Goal: Task Accomplishment & Management: Use online tool/utility

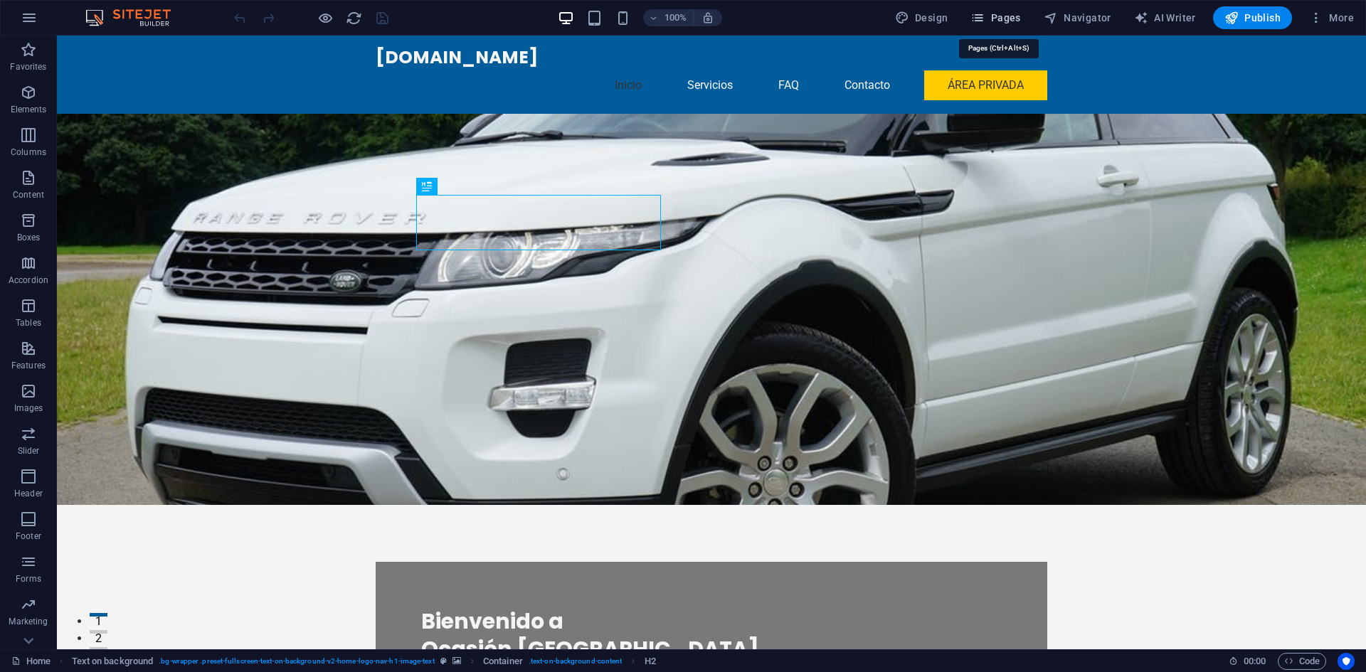
click at [999, 16] on span "Pages" at bounding box center [996, 18] width 50 height 14
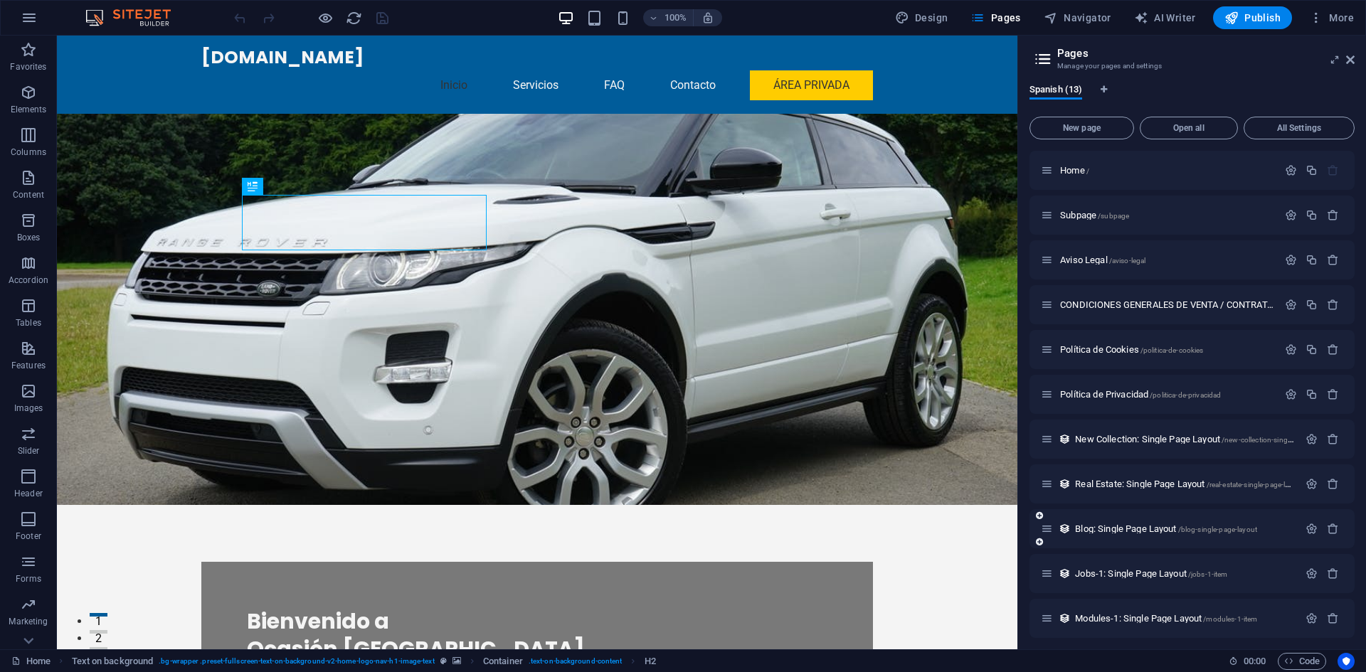
scroll to position [95, 0]
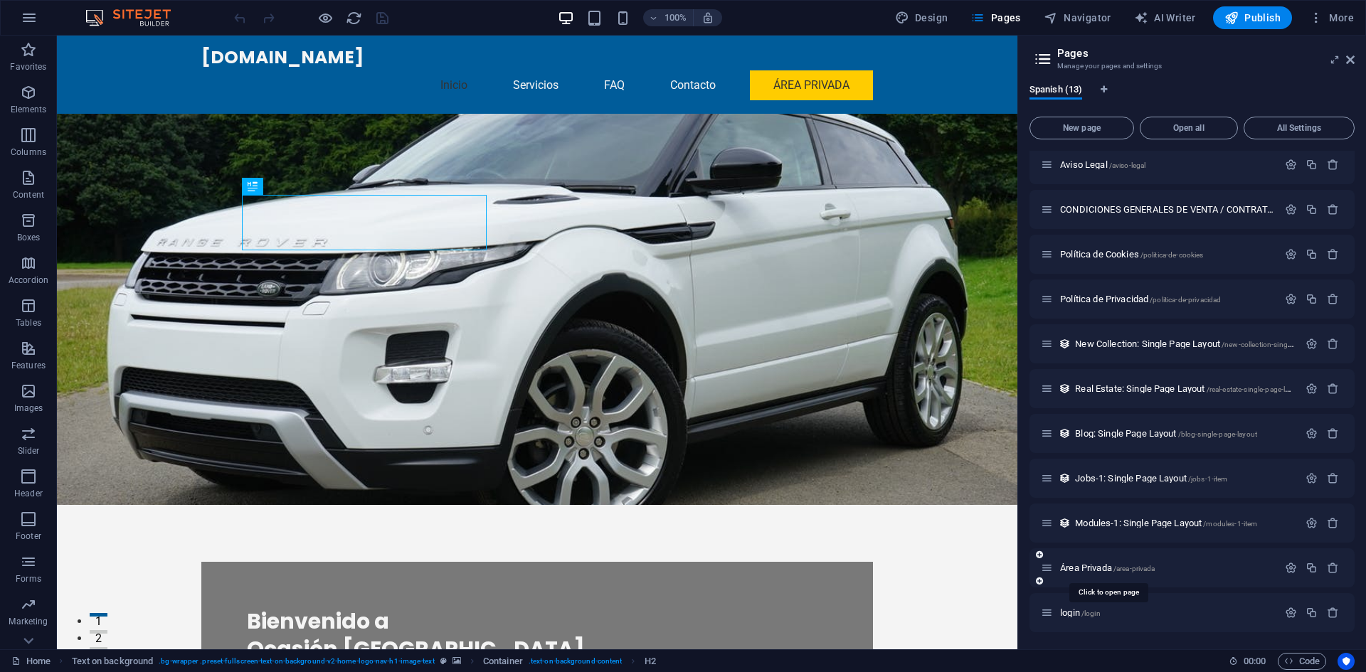
click at [1090, 563] on div "Área Privada /area-privada" at bounding box center [1159, 568] width 237 height 16
click at [1089, 566] on span "Área Privada /area-privada" at bounding box center [1107, 568] width 95 height 11
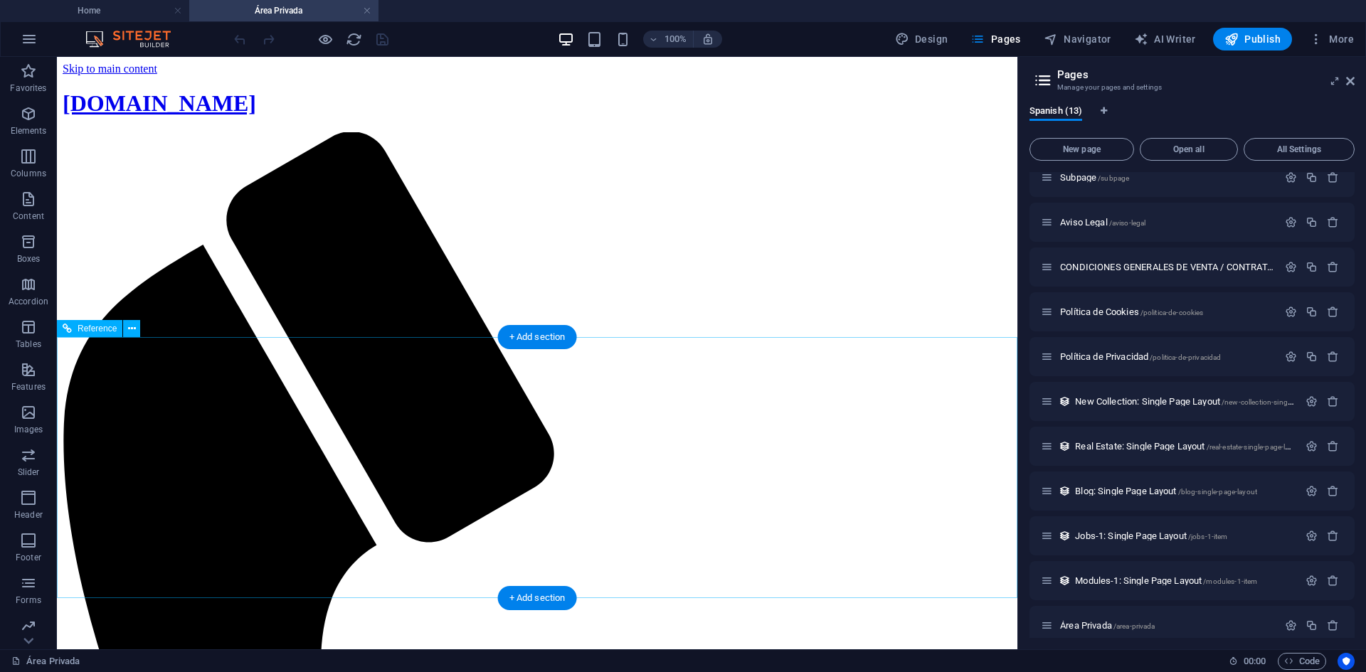
scroll to position [0, 0]
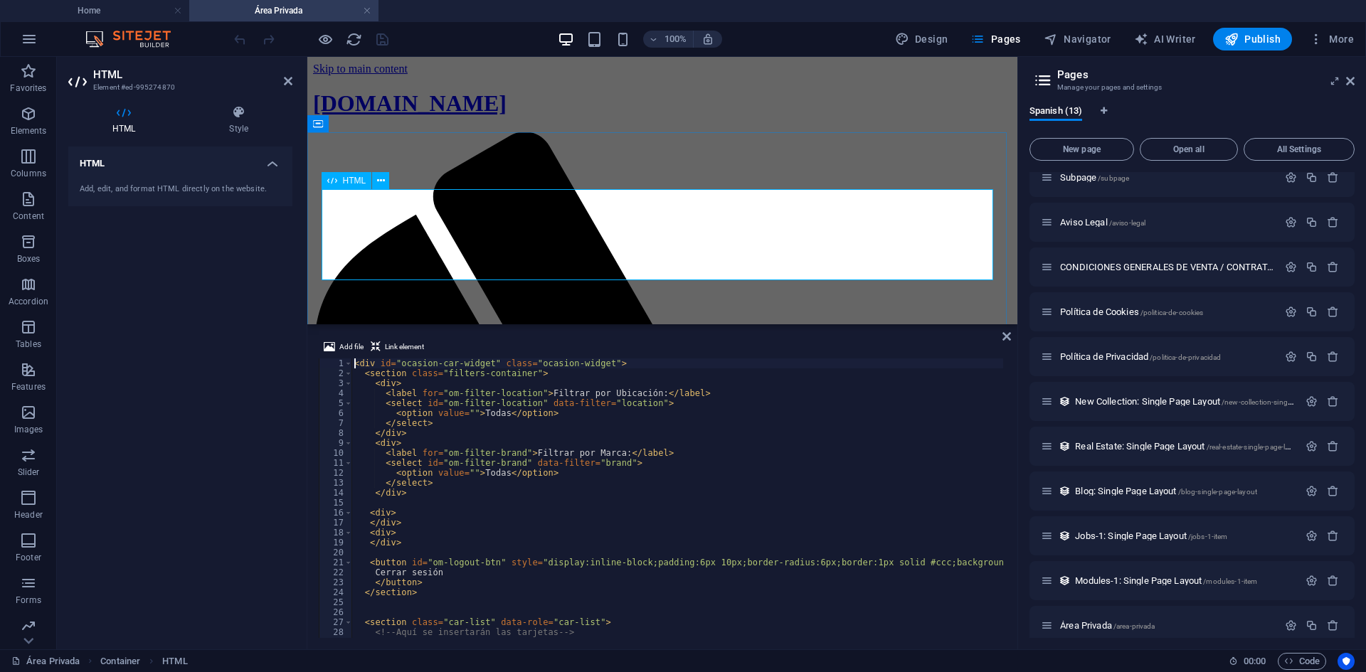
type textarea "<button id="om-logout-btn" style="display:inline-block;padding:6px 10px;border-…"
click at [494, 565] on div "< div id = "ocasion-car-widget" class = "ocasion-widget" > < section class = "f…" at bounding box center [709, 507] width 715 height 297
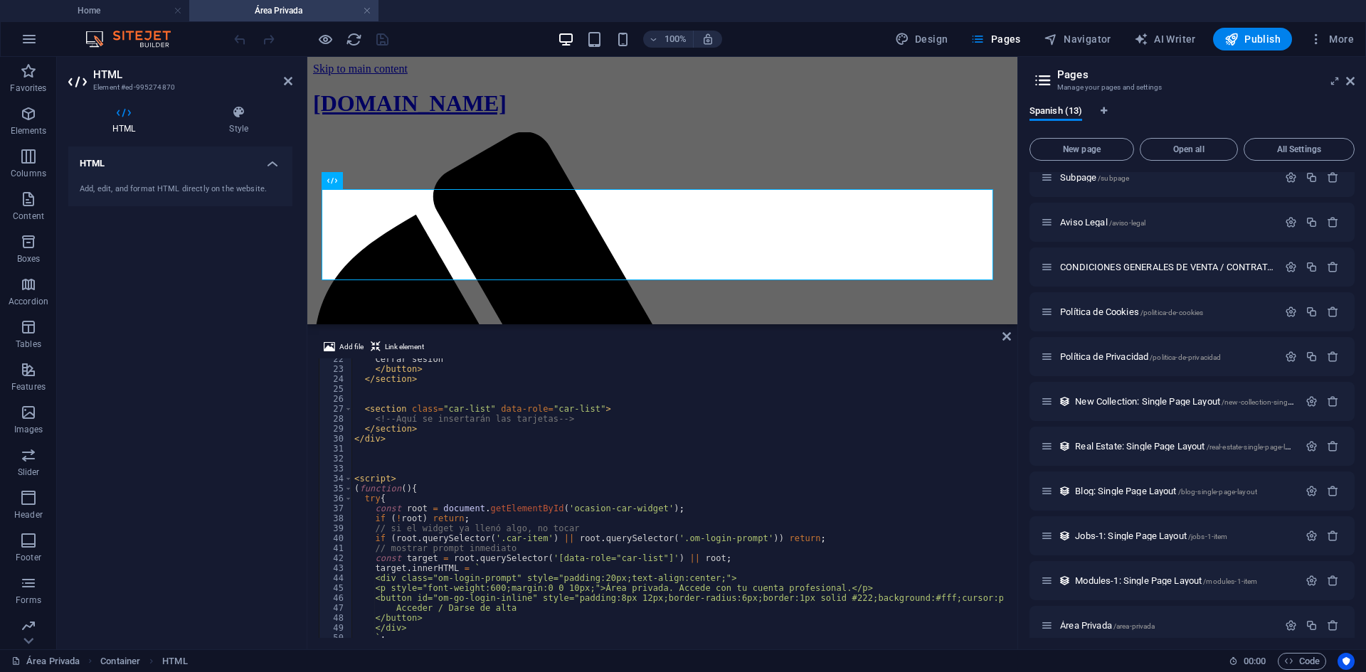
scroll to position [213, 0]
click at [398, 469] on div "Cerrar sesión </ button > </ section > < section class = "car-list" data-role =…" at bounding box center [709, 502] width 715 height 297
type textarea "})(); </script>"
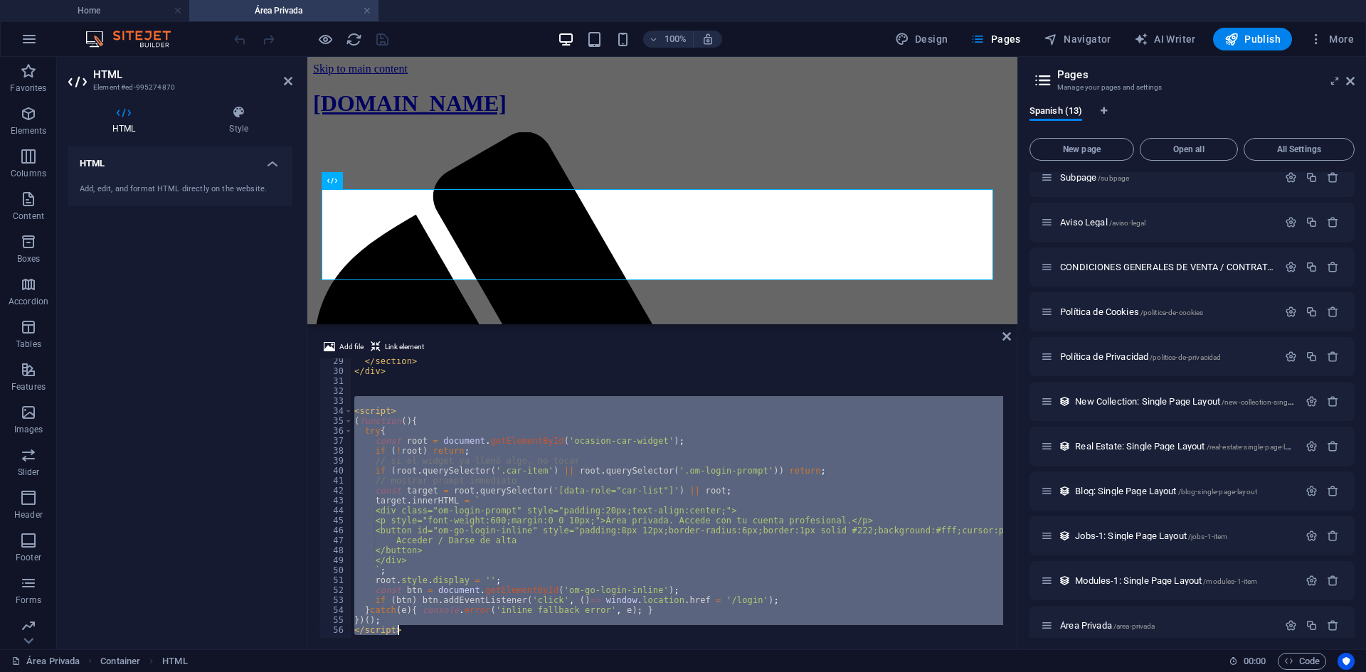
scroll to position [52, 0]
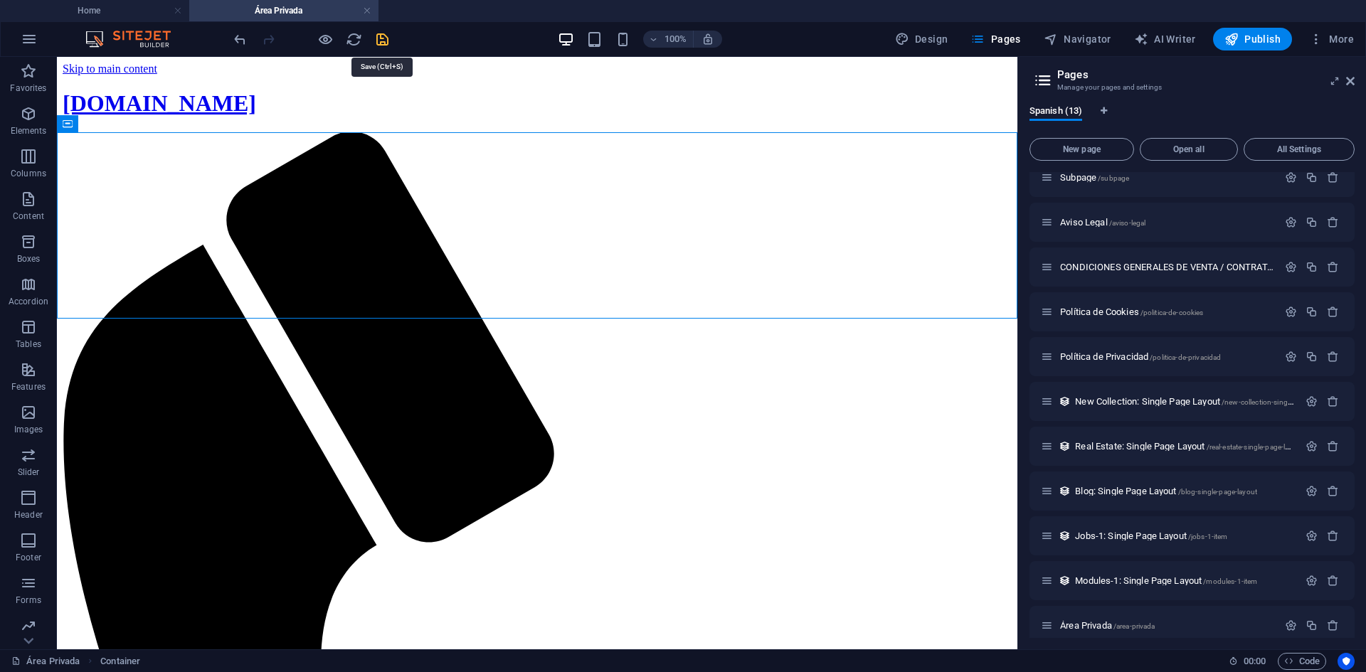
click at [377, 38] on icon "save" at bounding box center [382, 39] width 16 height 16
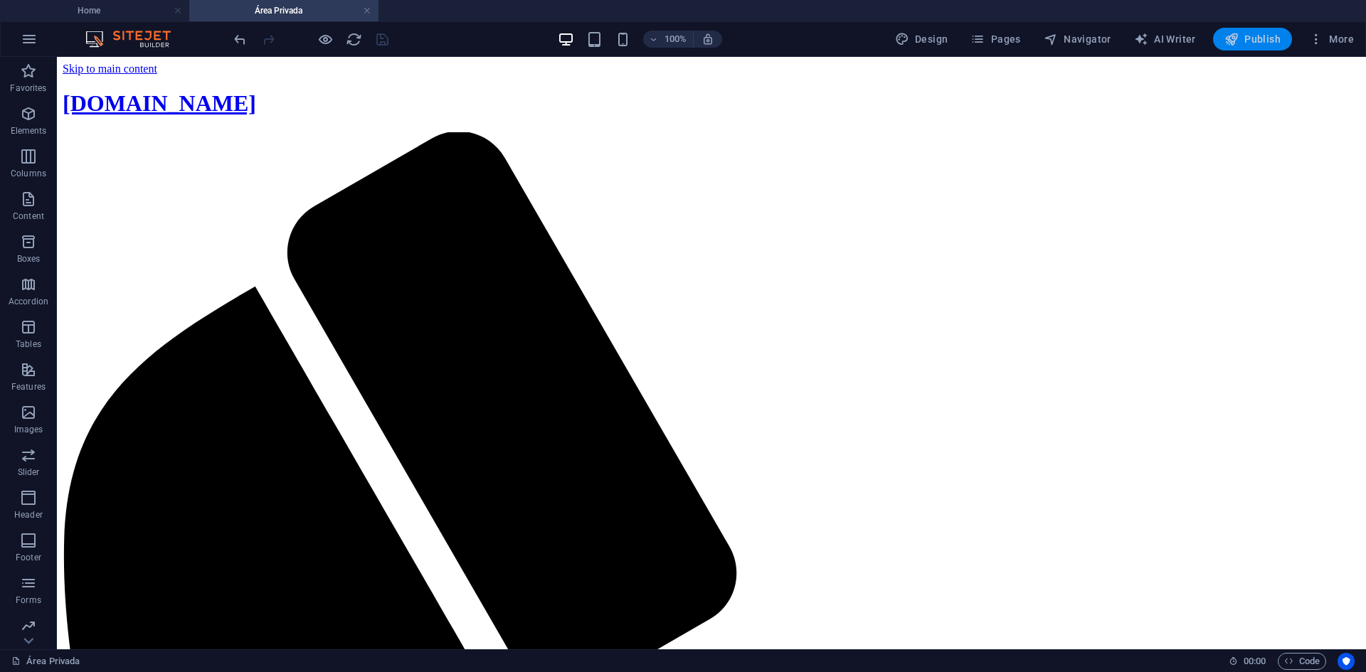
click at [1244, 41] on span "Publish" at bounding box center [1253, 39] width 56 height 14
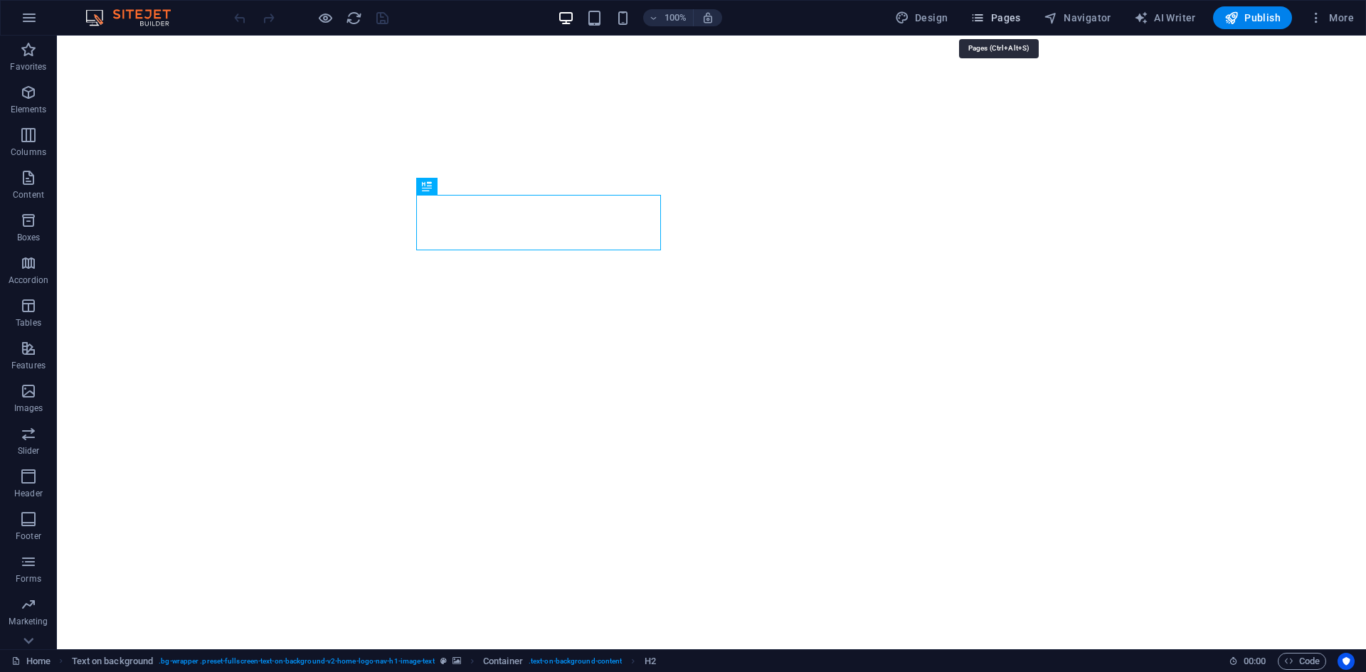
click at [1005, 15] on span "Pages" at bounding box center [996, 18] width 50 height 14
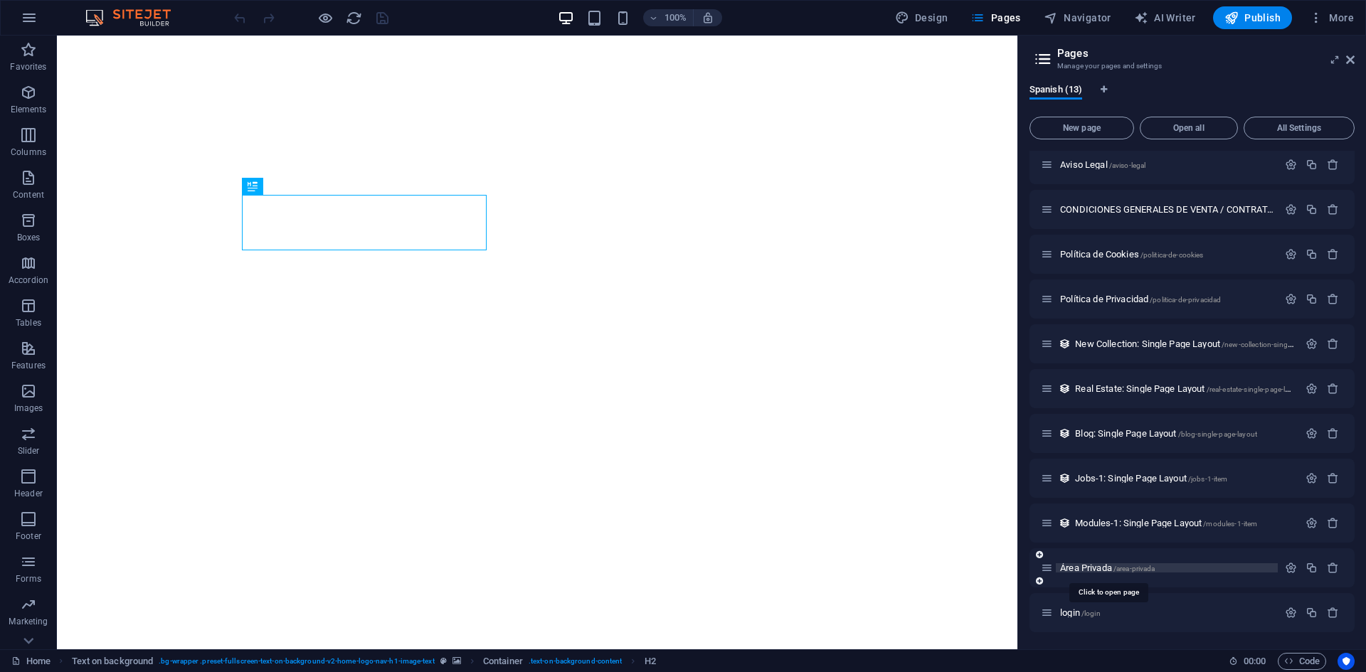
click at [1093, 569] on span "Área Privada /area-privada" at bounding box center [1107, 568] width 95 height 11
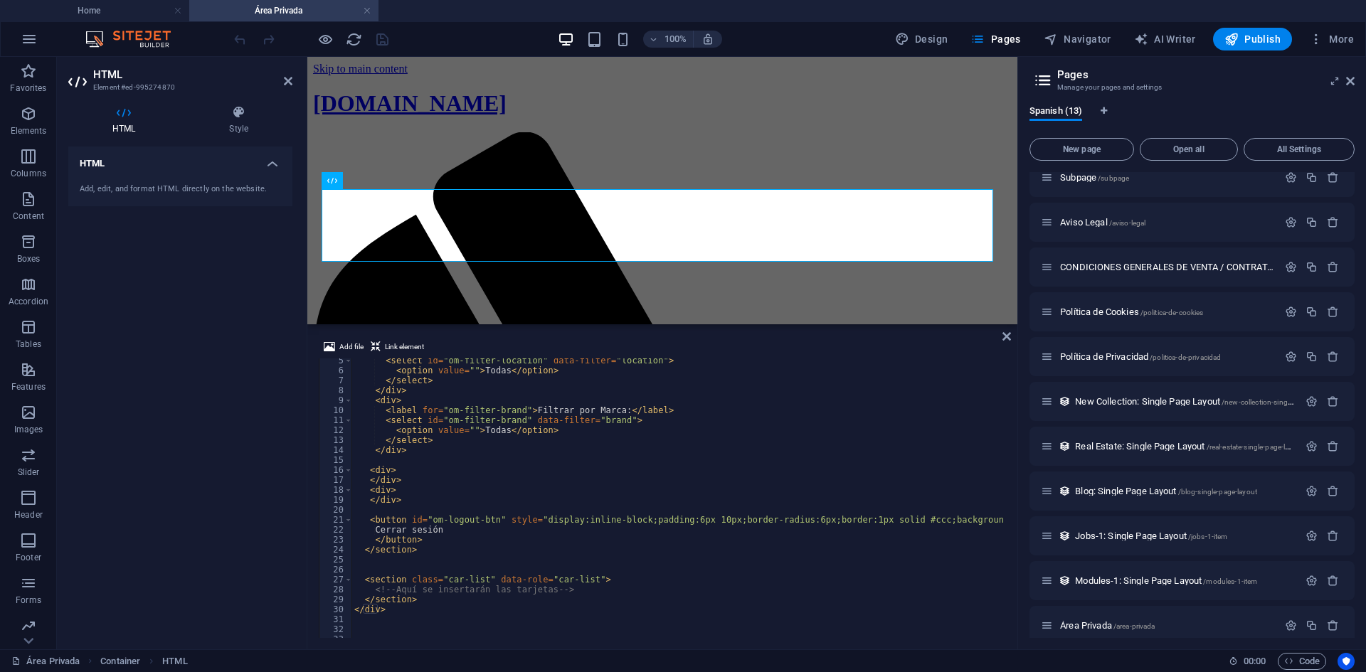
scroll to position [52, 0]
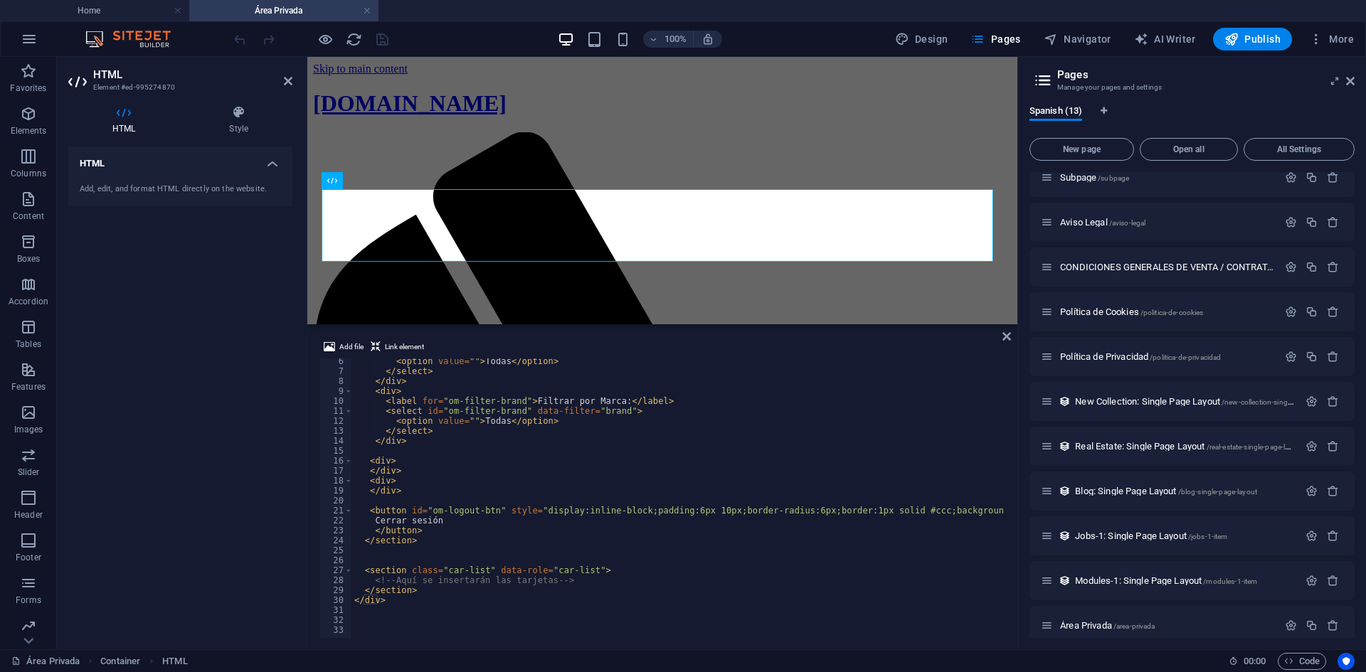
click at [606, 534] on div "< option value = "" > Todas </ option > </ select > </ div > < div > < label fo…" at bounding box center [709, 505] width 715 height 297
type textarea "</button>"
click at [712, 452] on div "< option value = "" > Todas </ option > </ select > </ div > < div > < label fo…" at bounding box center [709, 505] width 715 height 297
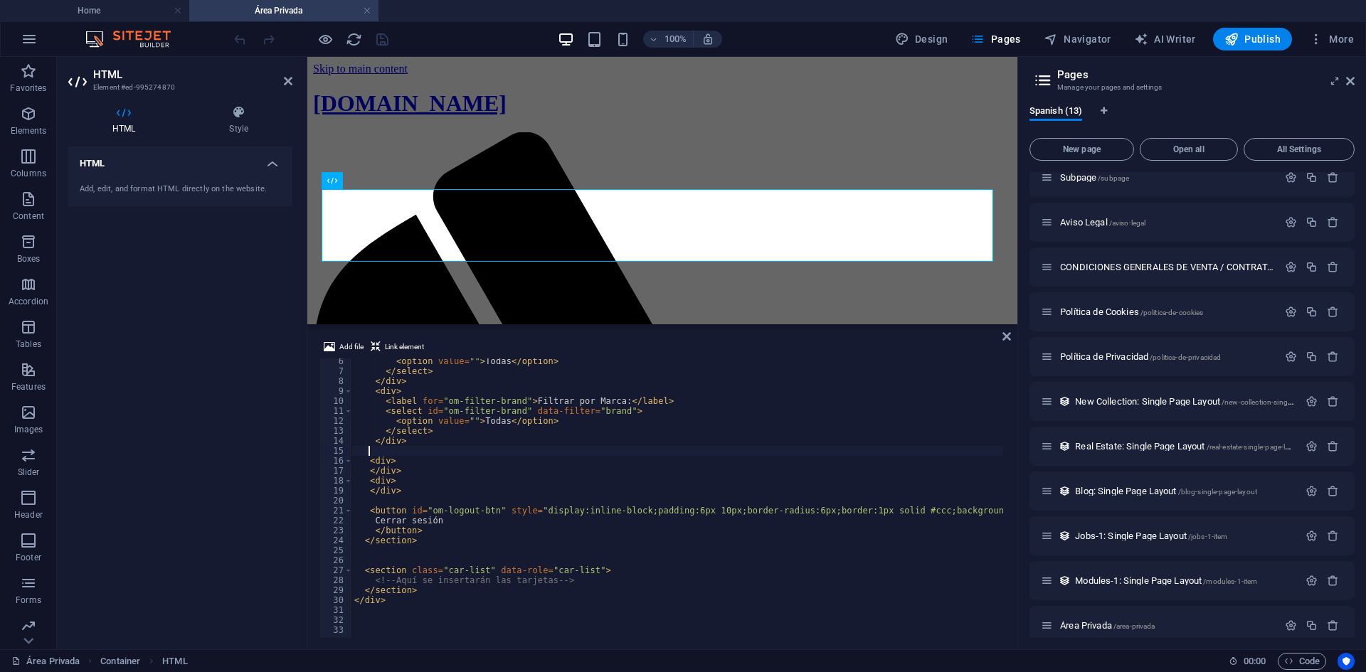
scroll to position [0, 0]
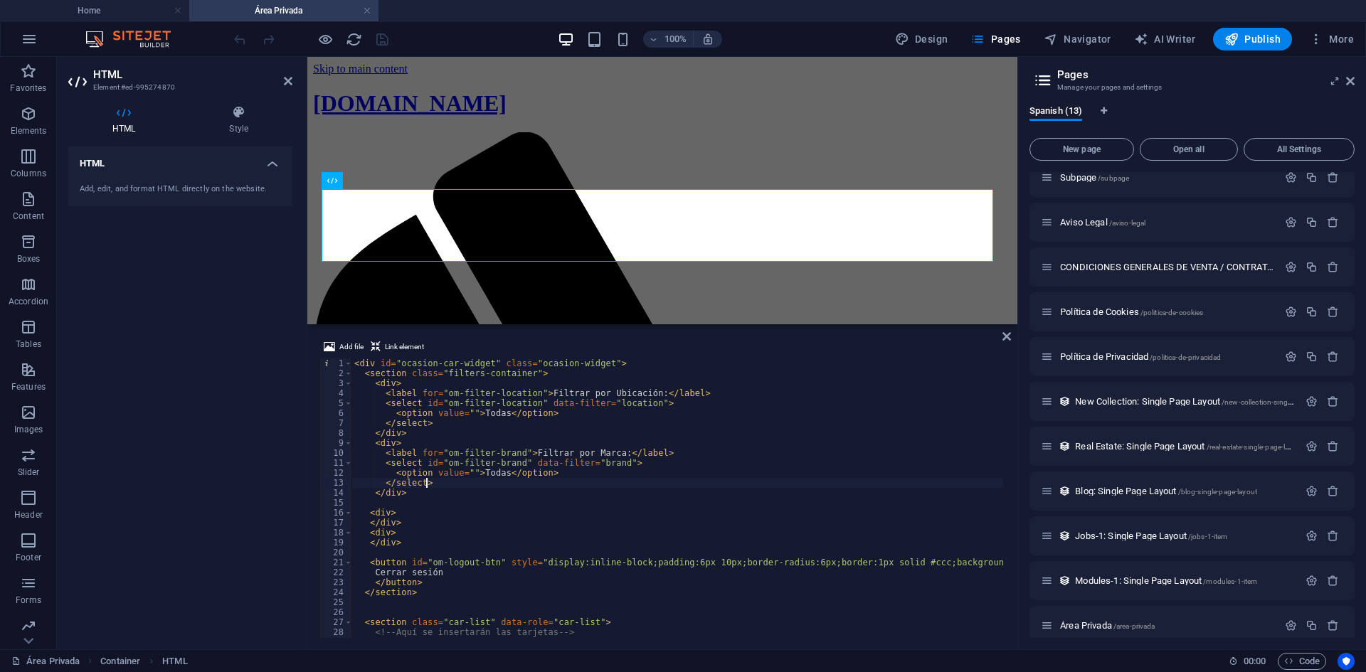
click at [731, 482] on div "< div id = "ocasion-car-widget" class = "ocasion-widget" > < section class = "f…" at bounding box center [709, 507] width 715 height 297
type textarea "</select>"
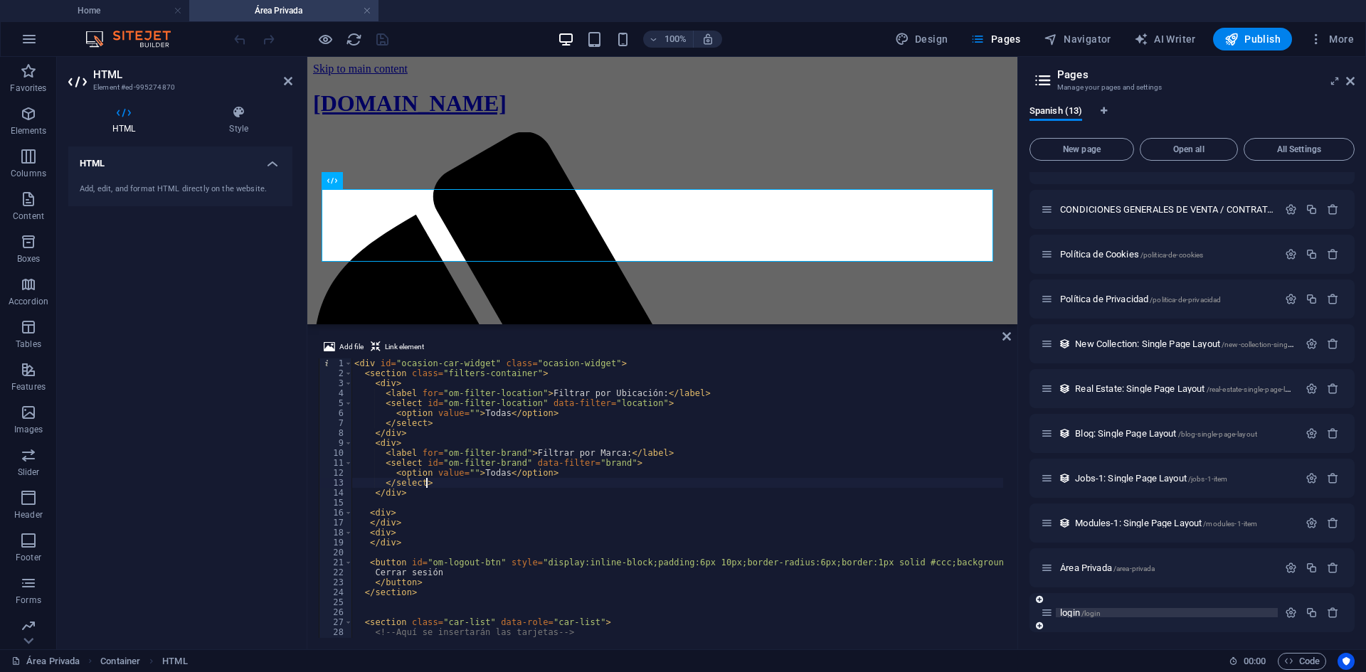
click at [1071, 610] on span "login /login" at bounding box center [1080, 613] width 41 height 11
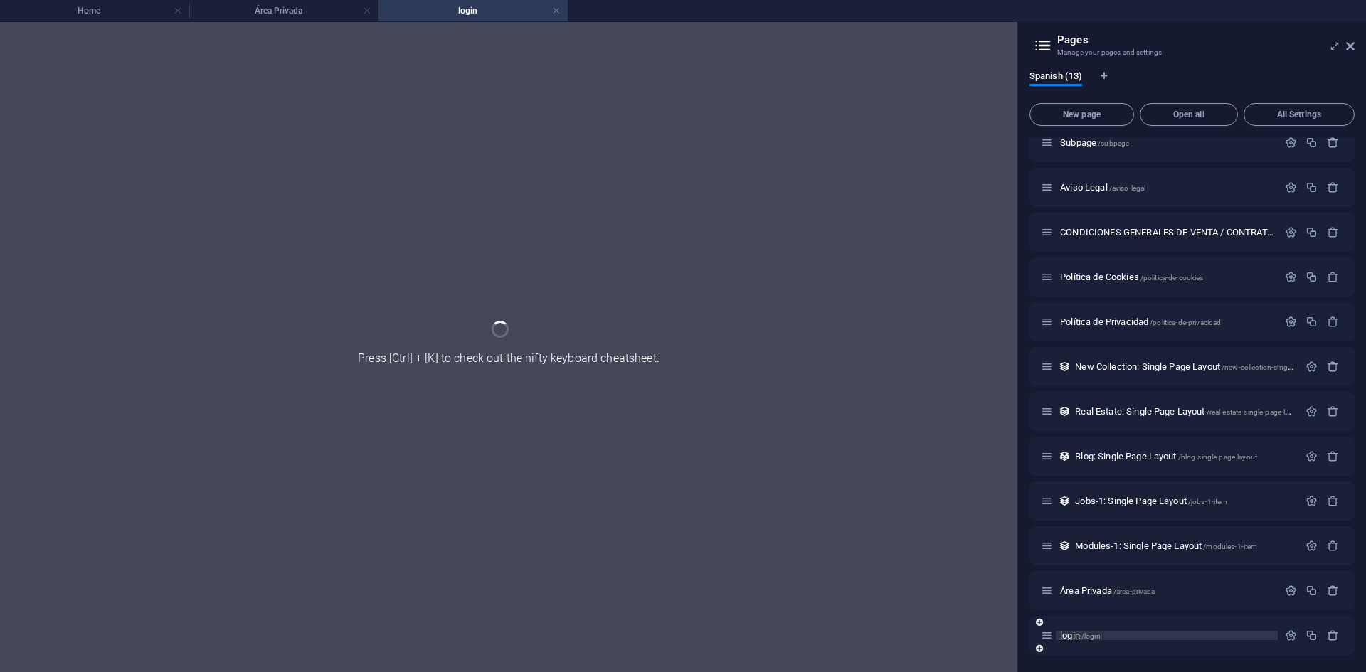
scroll to position [59, 0]
click at [118, 12] on h4 "Home" at bounding box center [94, 11] width 189 height 16
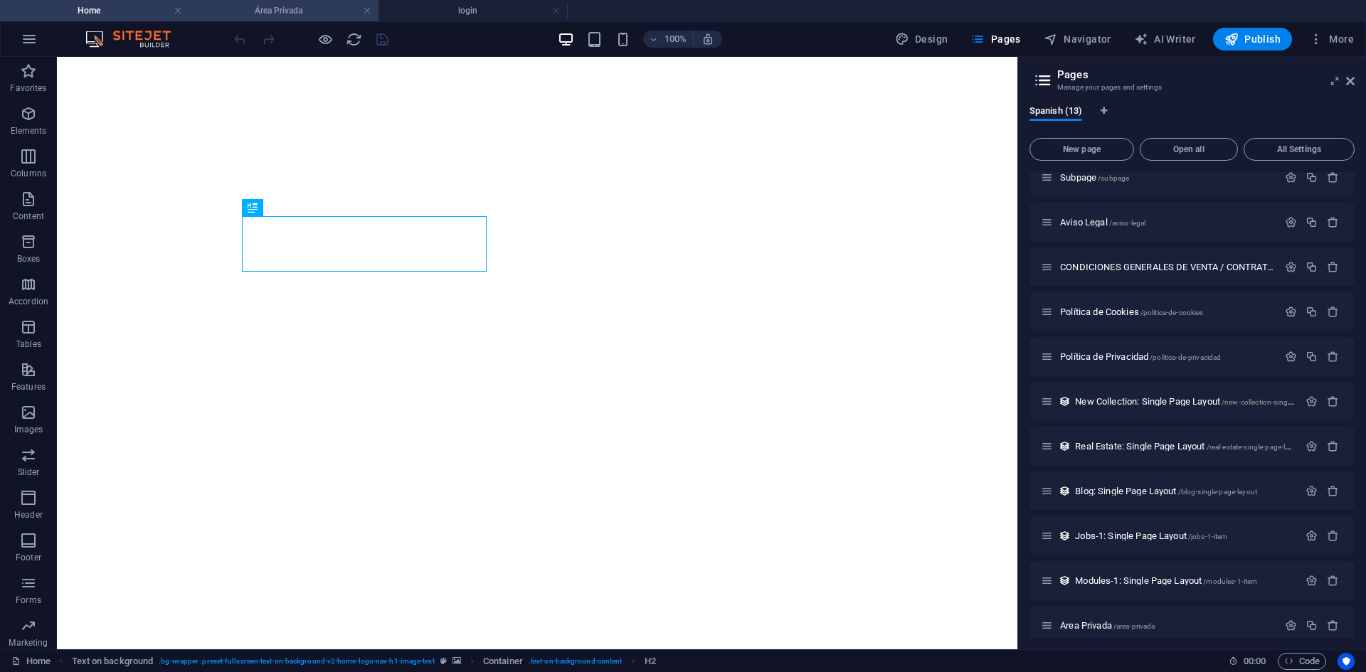
click at [288, 10] on h4 "Área Privada" at bounding box center [283, 11] width 189 height 16
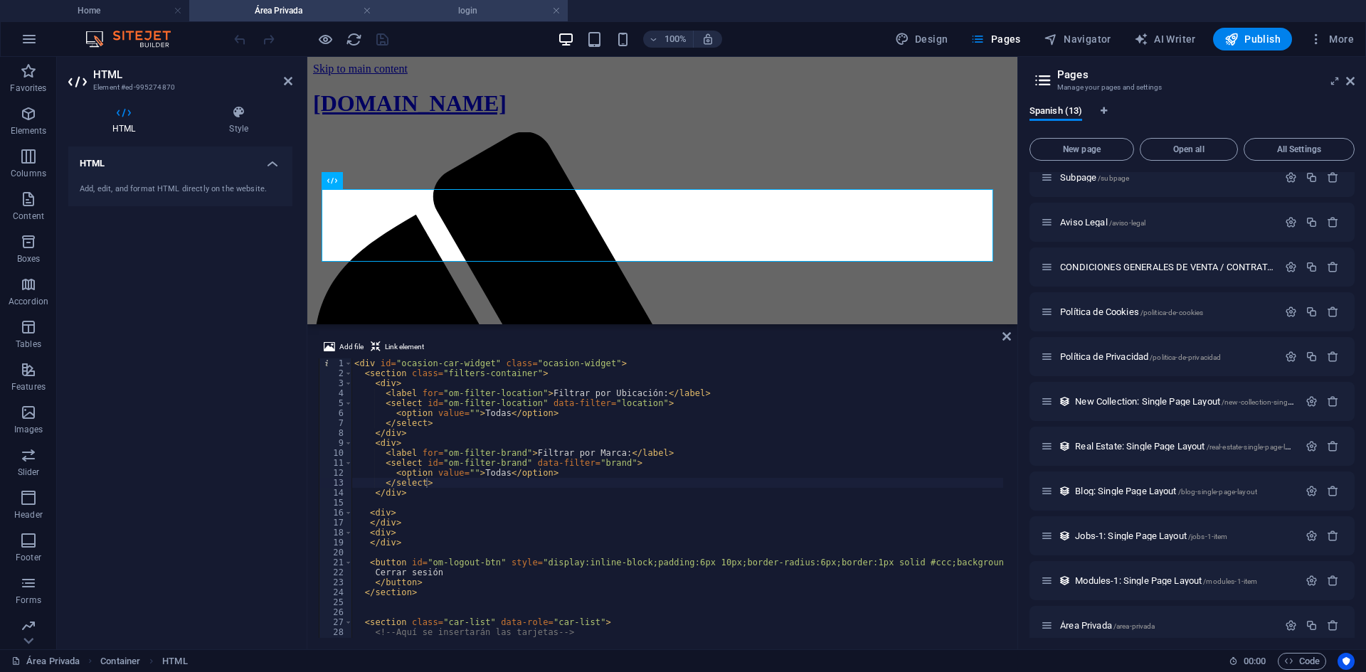
click at [440, 14] on h4 "login" at bounding box center [473, 11] width 189 height 16
